Goal: Transaction & Acquisition: Book appointment/travel/reservation

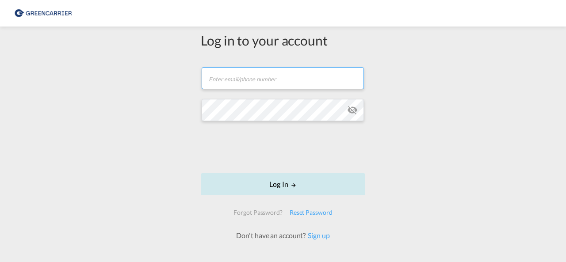
type input "[EMAIL_ADDRESS][DOMAIN_NAME]"
click at [278, 189] on button "Log In" at bounding box center [283, 184] width 164 height 22
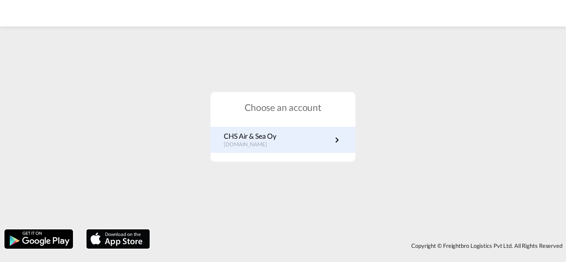
click at [277, 149] on div "CHS Air & Sea Oy [DOMAIN_NAME]" at bounding box center [282, 140] width 145 height 26
click at [316, 141] on link "CHS Air & Sea Oy [DOMAIN_NAME]" at bounding box center [283, 139] width 118 height 17
click at [276, 148] on p "[DOMAIN_NAME]" at bounding box center [250, 145] width 52 height 8
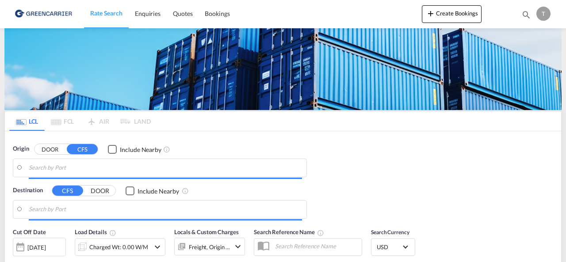
type input "Helsingfors (Helsinki), FIHEL"
type input "Abu Dhabi, AEAUH"
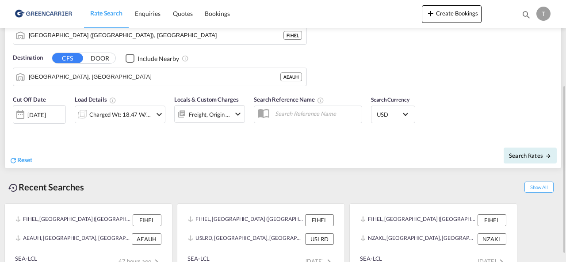
scroll to position [144, 0]
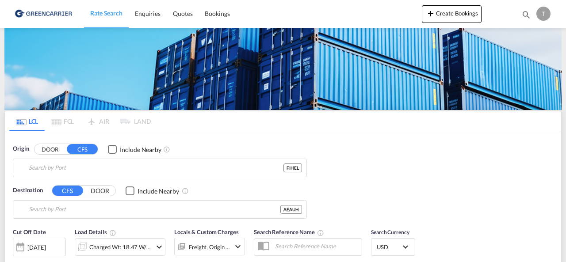
type input "[GEOGRAPHIC_DATA] ([GEOGRAPHIC_DATA]), [GEOGRAPHIC_DATA]"
type input "[GEOGRAPHIC_DATA], [GEOGRAPHIC_DATA]"
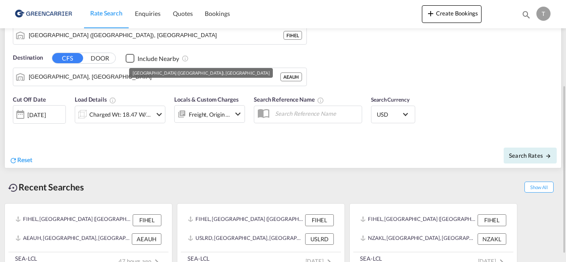
scroll to position [144, 0]
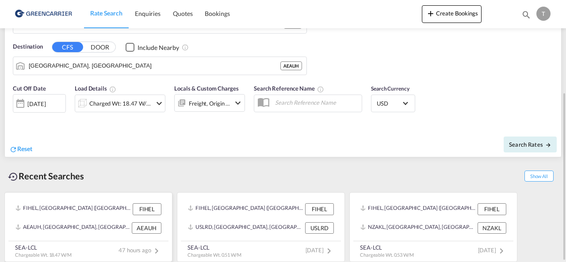
click at [108, 230] on div "AEAUH, Abu Dhabi, United Arab Emirates, Middle East, Middle East" at bounding box center [72, 227] width 114 height 11
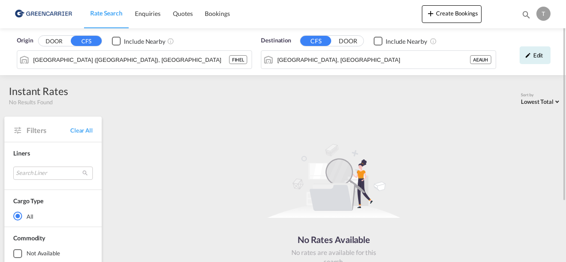
click at [115, 9] on span "Rate Search" at bounding box center [106, 13] width 32 height 9
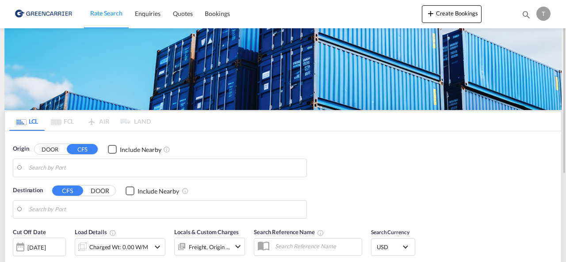
type input "Helsingfors (Helsinki), FIHEL"
type input "Abu Dhabi, AEAUH"
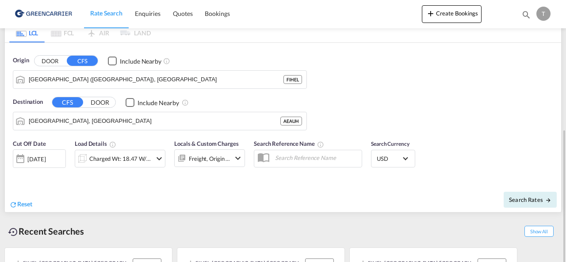
scroll to position [133, 0]
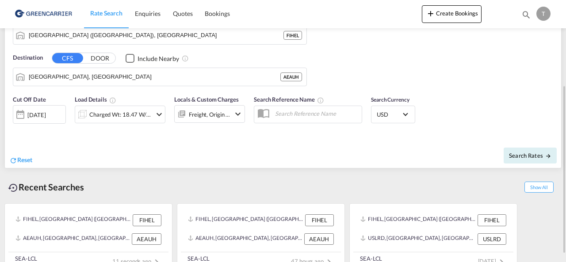
click at [154, 113] on md-icon "icon-chevron-down" at bounding box center [159, 114] width 11 height 11
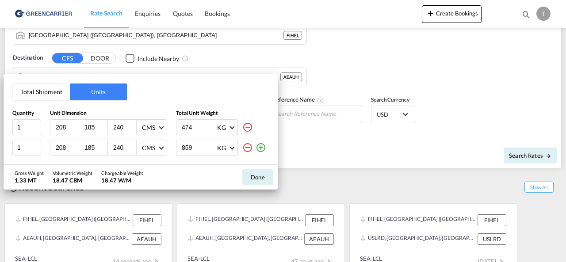
click at [68, 122] on div "208" at bounding box center [64, 127] width 29 height 15
click at [68, 126] on input "208" at bounding box center [67, 127] width 24 height 8
type input "2"
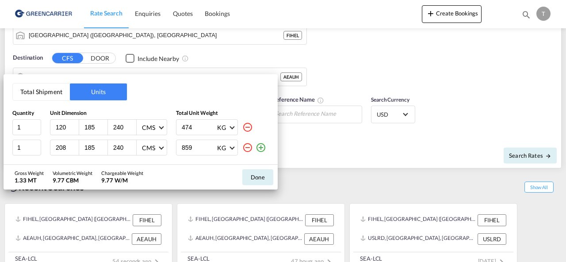
type input "120"
type input "80"
type input "34"
click at [56, 147] on input "208" at bounding box center [67, 148] width 24 height 8
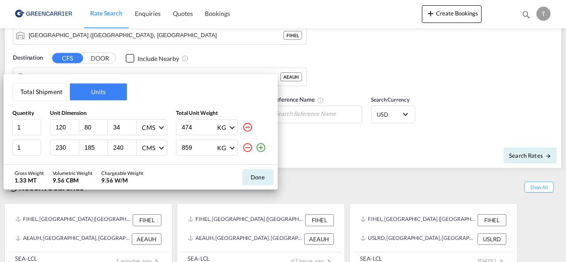
type input "230"
type input "220"
click at [118, 149] on input "240" at bounding box center [124, 148] width 24 height 8
type input "239"
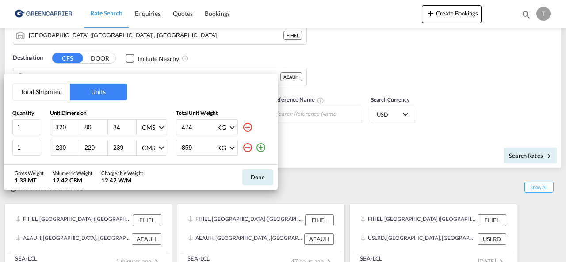
click at [194, 148] on input "859" at bounding box center [198, 147] width 35 height 15
type input "869"
click at [199, 130] on input "474" at bounding box center [198, 127] width 35 height 15
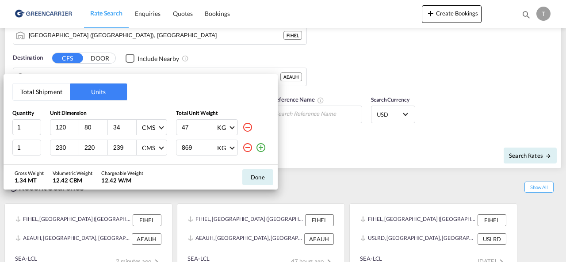
type input "4"
type input "176"
click at [267, 178] on button "Done" at bounding box center [257, 177] width 31 height 16
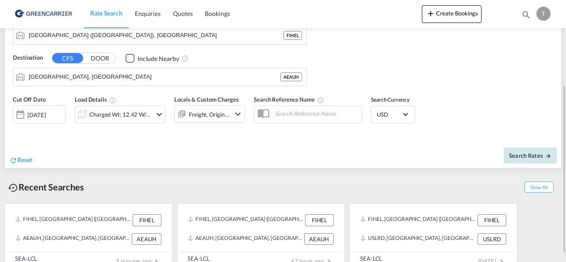
click at [532, 153] on span "Search Rates" at bounding box center [530, 155] width 42 height 7
type input "FIHEL to AEAUH / 29 Aug 2025"
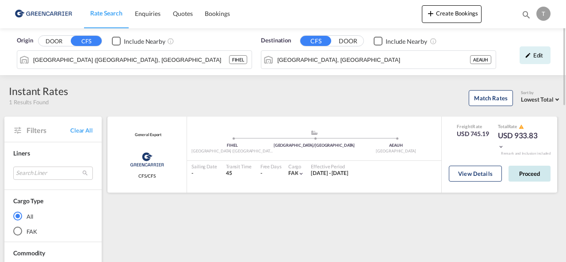
click at [536, 168] on button "Proceed" at bounding box center [529, 174] width 42 height 16
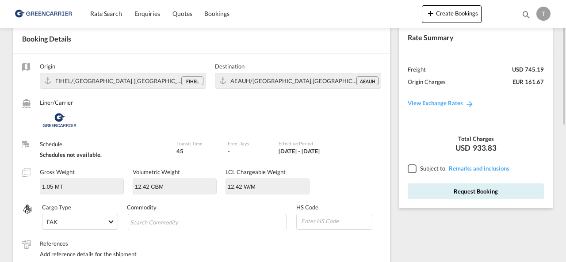
scroll to position [133, 0]
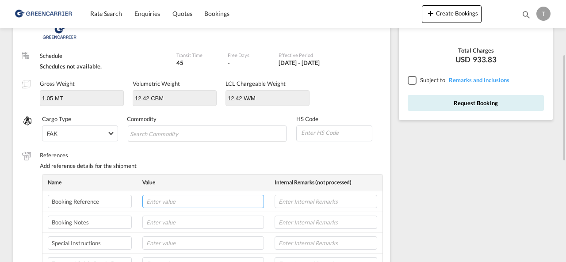
click at [183, 199] on input "text" at bounding box center [203, 201] width 122 height 13
type input "g"
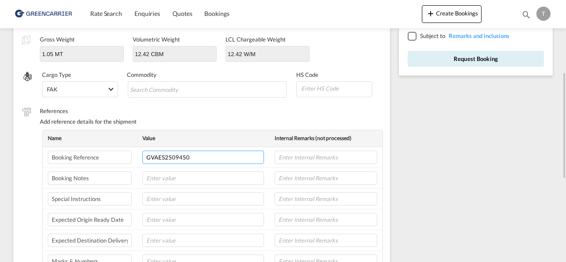
scroll to position [221, 0]
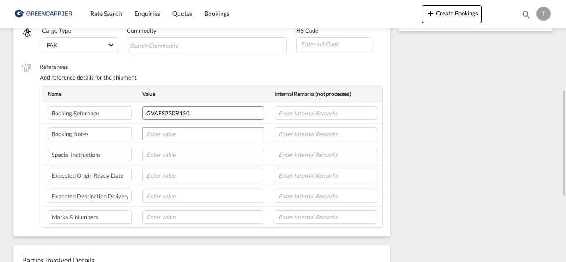
type input "GVAES2509450"
click at [168, 134] on input "text" at bounding box center [203, 133] width 122 height 13
type input "SHIPPER: ACTIW"
click at [167, 152] on input "text" at bounding box center [203, 154] width 122 height 13
paste input "230 x 220 x 239,"
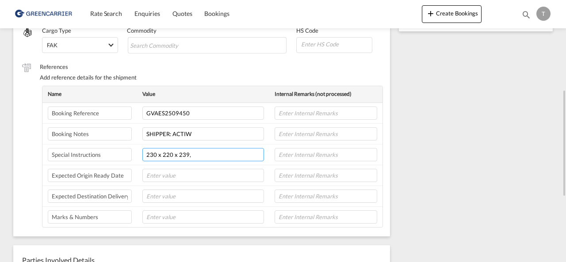
type input "230 x 220 x 239,"
drag, startPoint x: 179, startPoint y: 154, endPoint x: 127, endPoint y: 160, distance: 52.8
click at [127, 160] on tr "Special Instructions 230 x 220 x 239," at bounding box center [212, 154] width 340 height 21
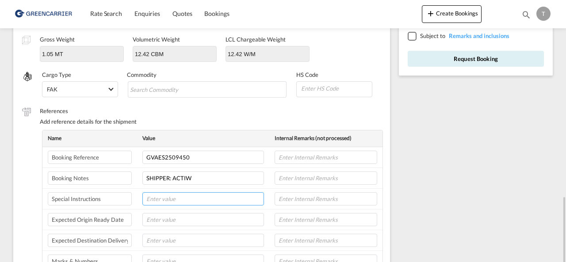
scroll to position [265, 0]
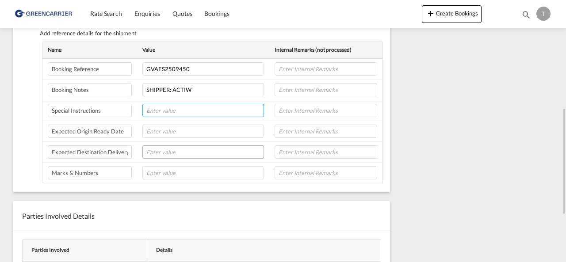
paste input "230 x 220 x 239, 869 kg"
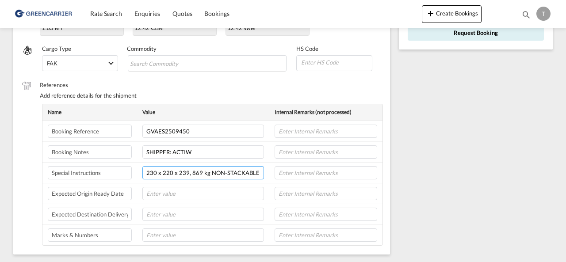
scroll to position [0, 0]
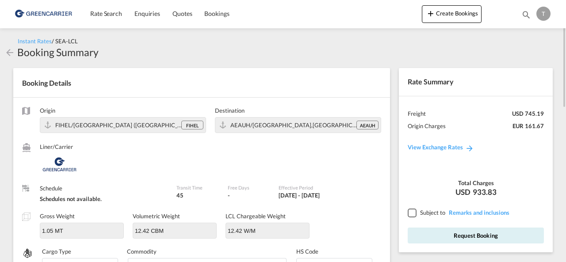
type input "230 x 220 x 239, 869 kg NON-STACKABLE"
click at [413, 215] on div at bounding box center [411, 213] width 8 height 8
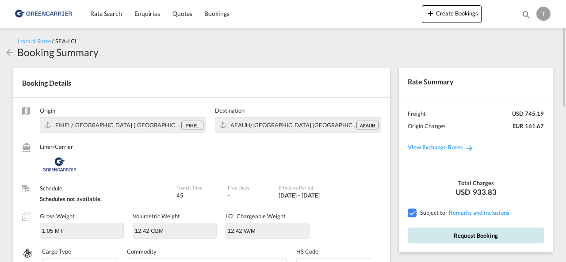
click at [474, 235] on button "Request Booking" at bounding box center [475, 236] width 136 height 16
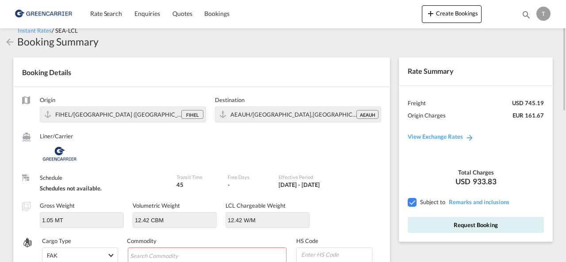
scroll to position [143, 0]
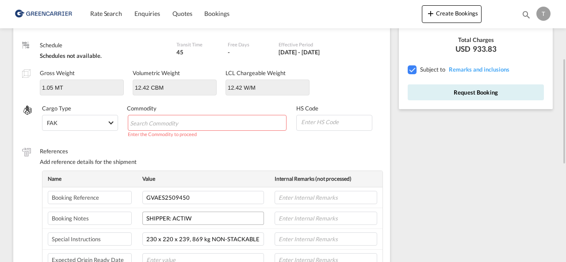
paste input "SPARES FOR MATERIAL HANDLING SYSTEM"
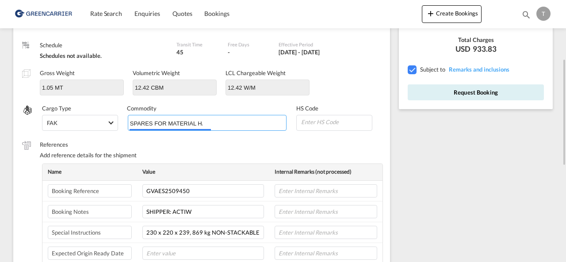
scroll to position [0, 53]
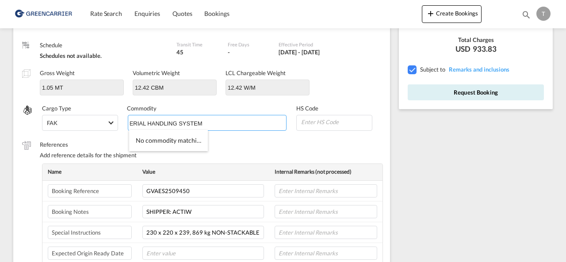
type input "SPARES FOR MATERIAL HANDLING SYSTEM"
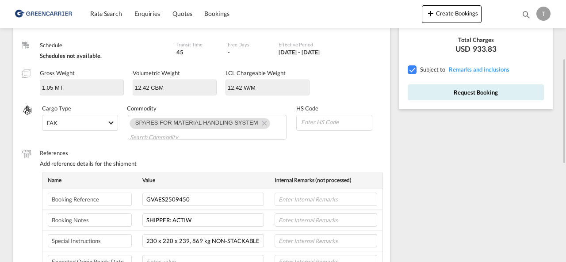
scroll to position [0, 0]
paste input "84313900"
type input "84313900"
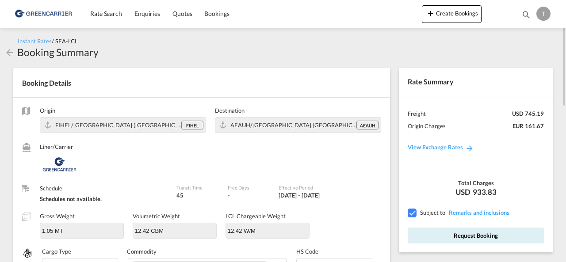
scroll to position [133, 0]
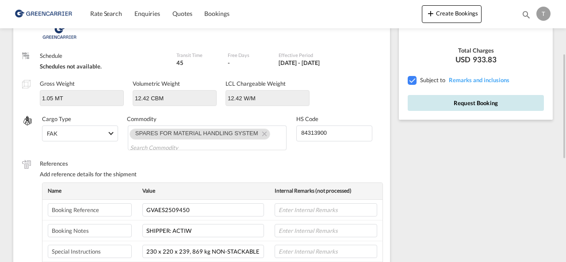
click at [500, 106] on button "Request Booking" at bounding box center [475, 103] width 136 height 16
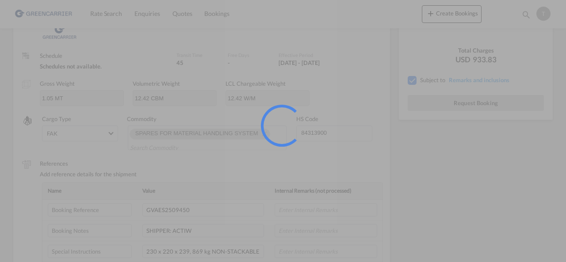
scroll to position [17, 0]
